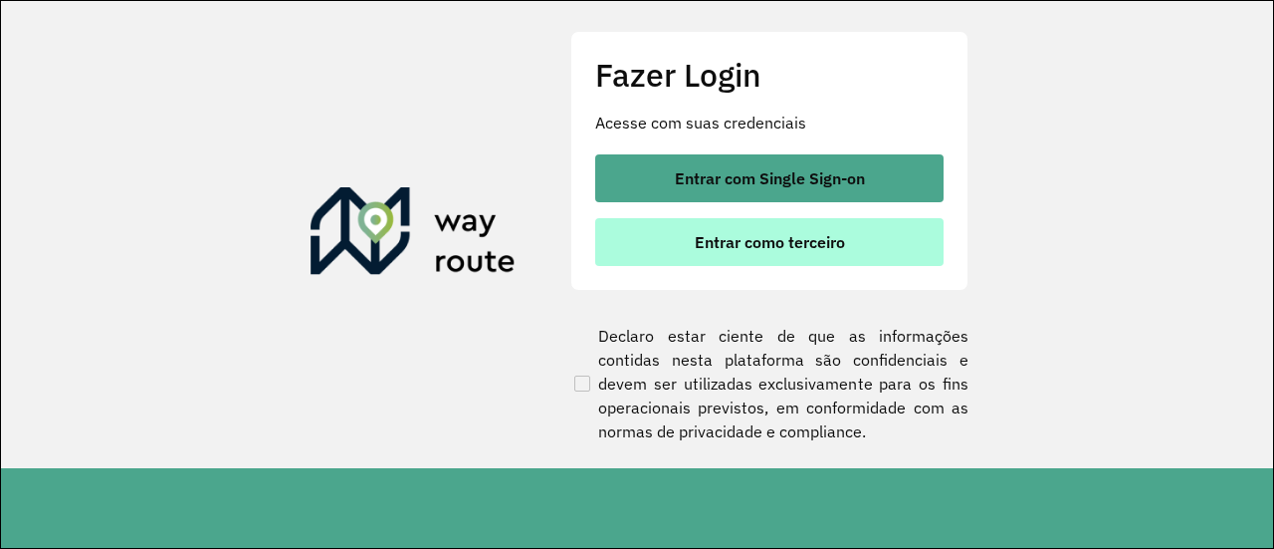
click at [743, 240] on span "Entrar como terceiro" at bounding box center [770, 242] width 150 height 16
